Goal: Obtain resource: Download file/media

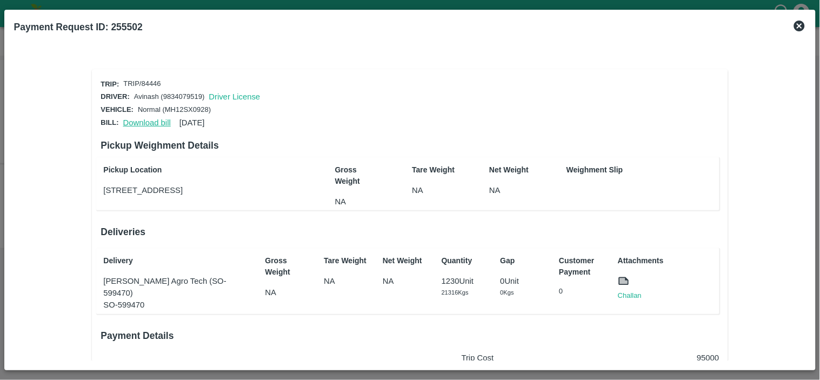
click at [147, 122] on link "Download bill" at bounding box center [147, 122] width 48 height 9
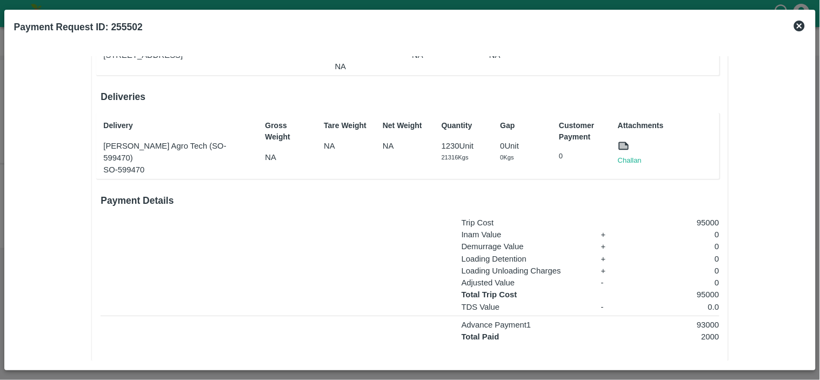
scroll to position [136, 0]
click at [625, 157] on link "Challan" at bounding box center [630, 160] width 24 height 11
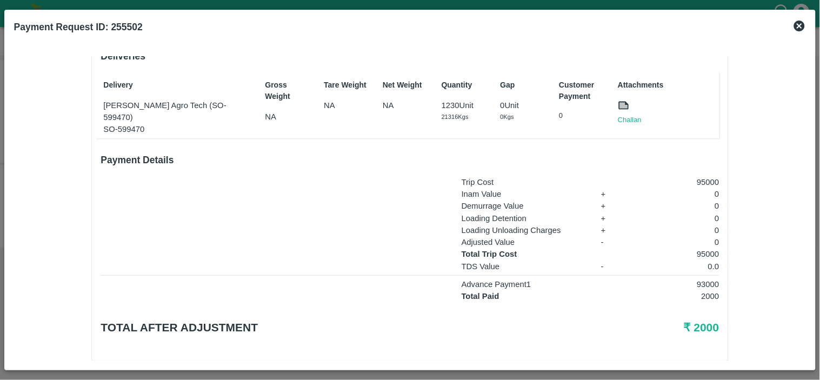
click at [701, 248] on p "95000" at bounding box center [676, 254] width 86 height 12
copy p "95000"
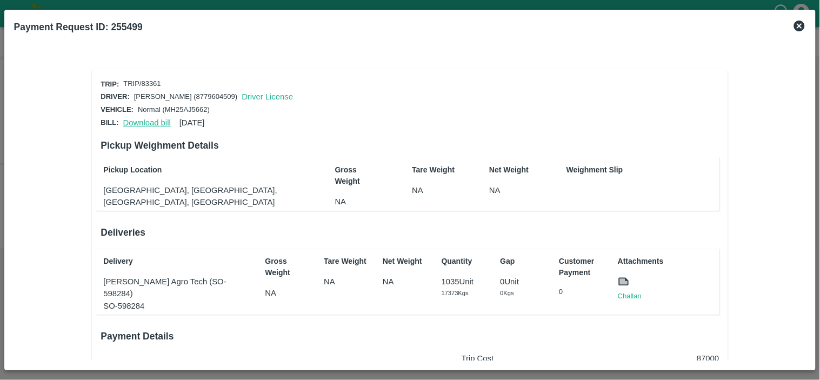
click at [143, 119] on link "Download bill" at bounding box center [147, 122] width 48 height 9
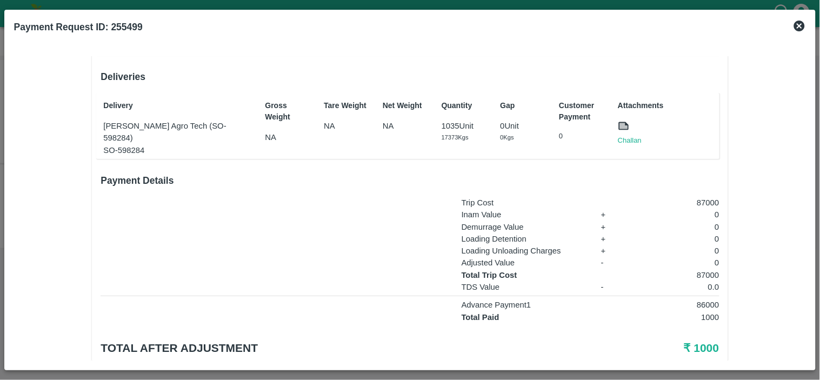
scroll to position [175, 0]
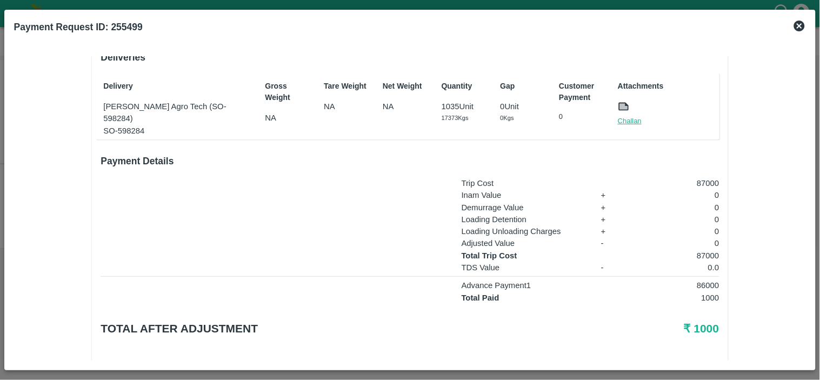
click at [620, 116] on link "Challan" at bounding box center [630, 121] width 24 height 11
click at [705, 250] on p "87000" at bounding box center [676, 256] width 86 height 12
copy p "87000"
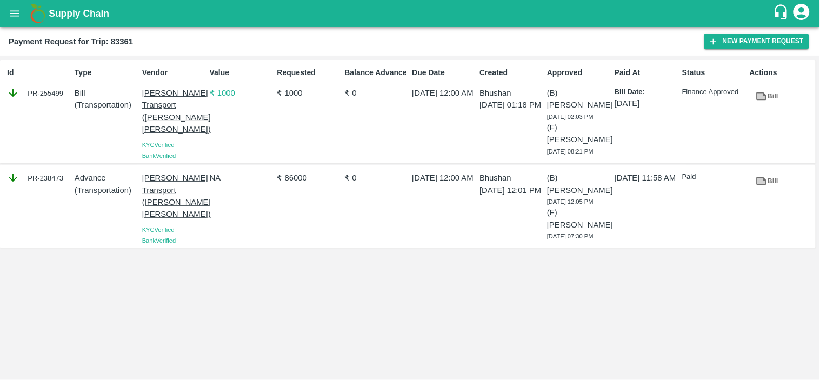
click at [54, 177] on div "PR-238473" at bounding box center [38, 178] width 63 height 12
copy div "238473"
click at [58, 179] on div "PR-241901" at bounding box center [38, 178] width 63 height 12
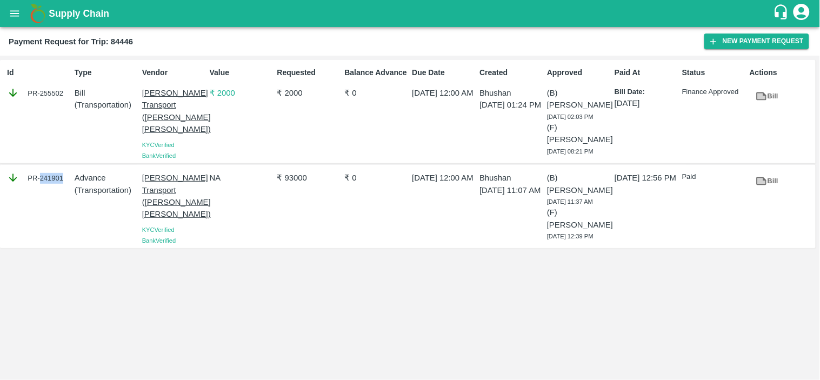
copy div "241901"
click at [47, 180] on div "PR-251780" at bounding box center [38, 178] width 63 height 12
copy div "251780"
click at [54, 176] on div "PR-245717" at bounding box center [38, 178] width 63 height 12
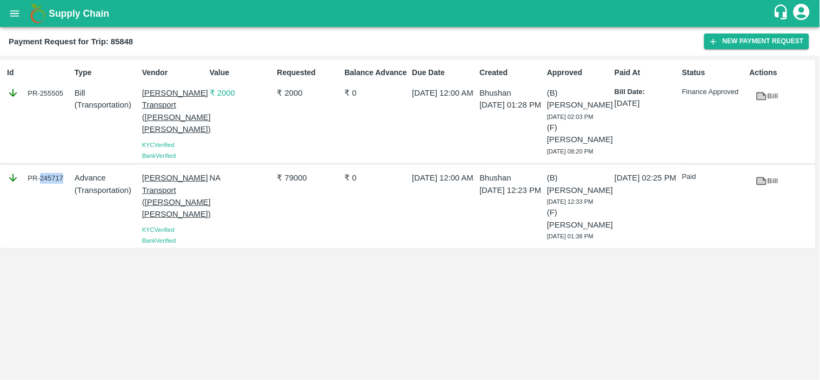
click at [54, 176] on div "PR-245717" at bounding box center [38, 178] width 63 height 12
copy div "245717"
